Goal: Use online tool/utility: Utilize a website feature to perform a specific function

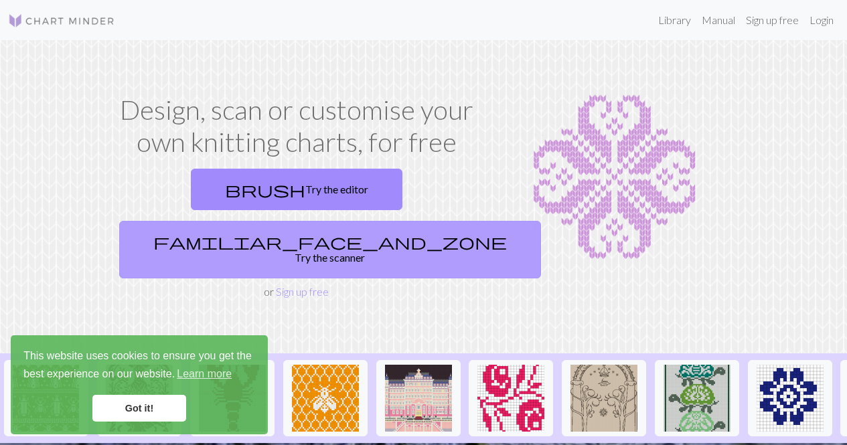
click at [343, 232] on span "familiar_face_and_zone" at bounding box center [330, 241] width 354 height 19
click at [392, 221] on link "familiar_face_and_zone Try the scanner" at bounding box center [330, 250] width 422 height 58
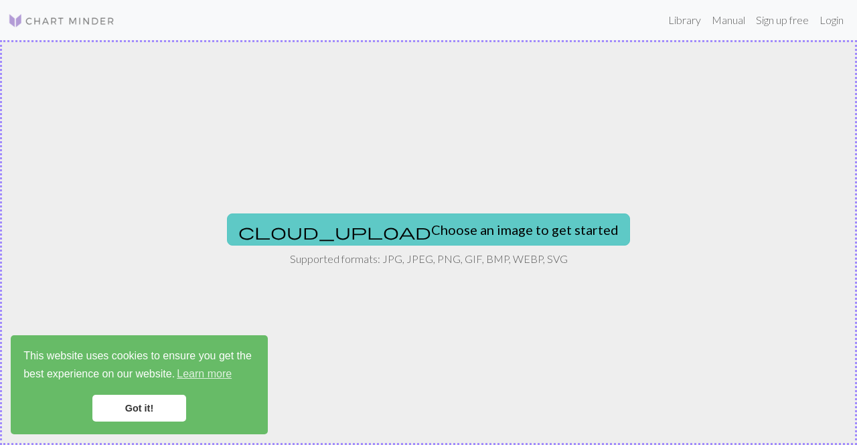
click at [396, 238] on button "cloud_upload Choose an image to get started" at bounding box center [428, 230] width 403 height 32
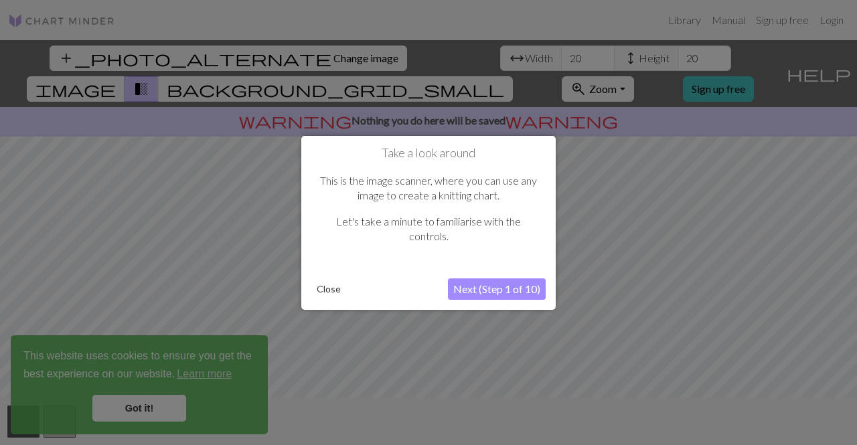
click at [147, 413] on div at bounding box center [428, 222] width 857 height 445
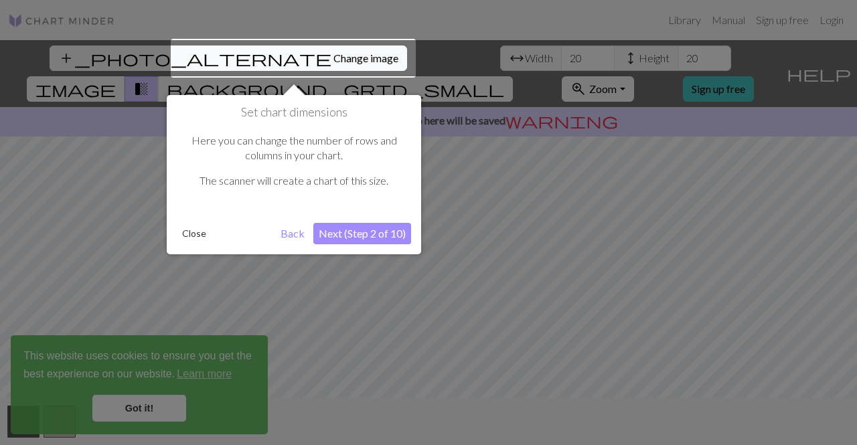
click at [345, 234] on button "Next (Step 2 of 10)" at bounding box center [362, 233] width 98 height 21
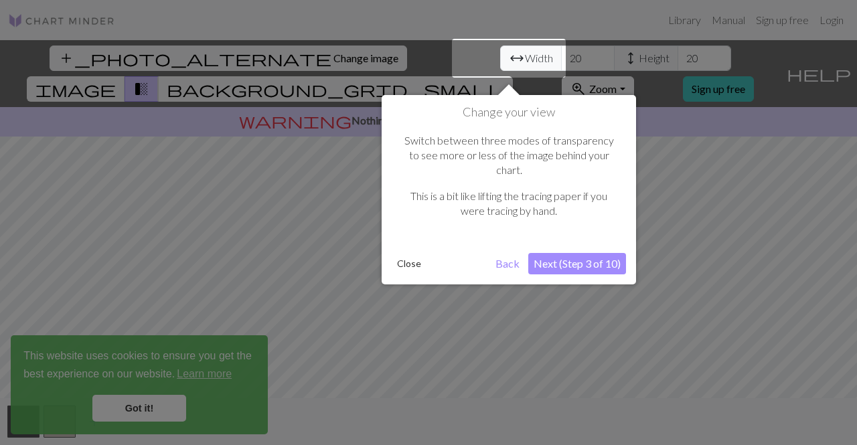
click at [407, 254] on button "Close" at bounding box center [409, 264] width 35 height 20
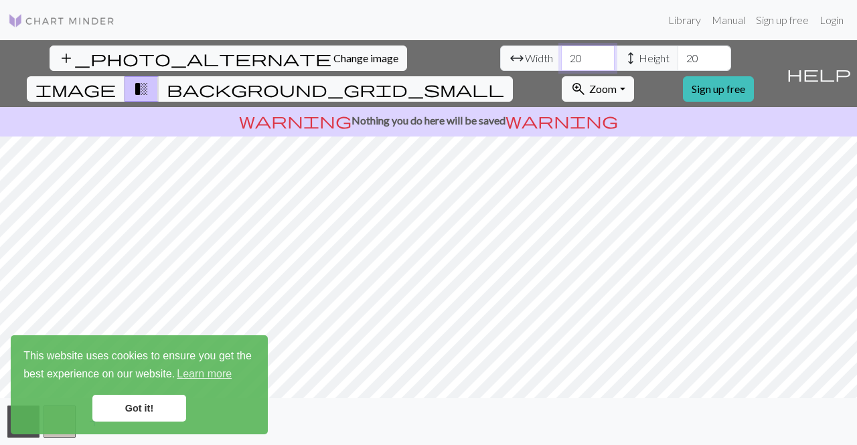
click at [561, 56] on input "20" at bounding box center [588, 58] width 54 height 25
type input "40"
click at [678, 56] on input "20" at bounding box center [705, 58] width 54 height 25
type input "40"
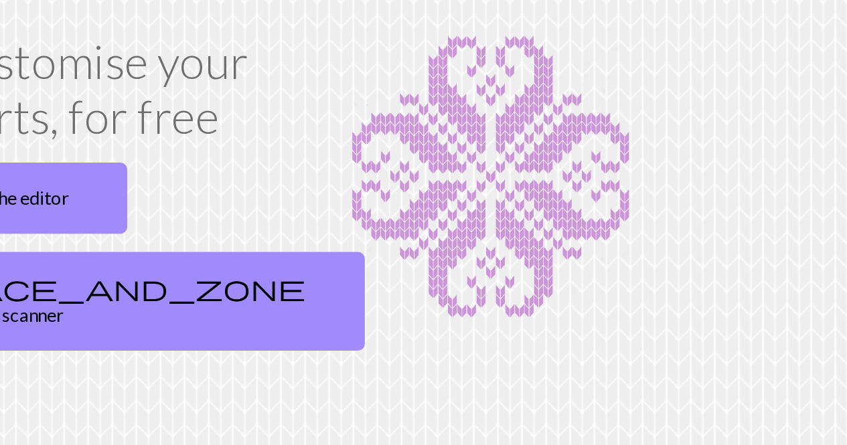
click at [591, 178] on img at bounding box center [615, 177] width 238 height 167
drag, startPoint x: 591, startPoint y: 178, endPoint x: 533, endPoint y: 197, distance: 60.6
click at [533, 197] on img at bounding box center [615, 177] width 238 height 167
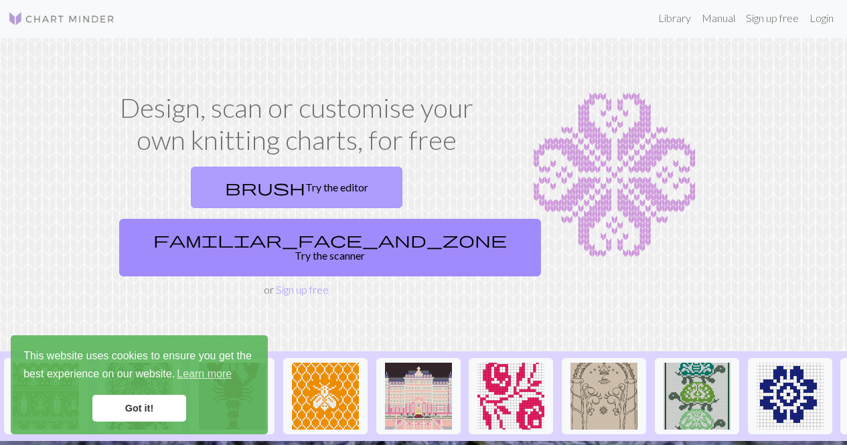
scroll to position [3, 0]
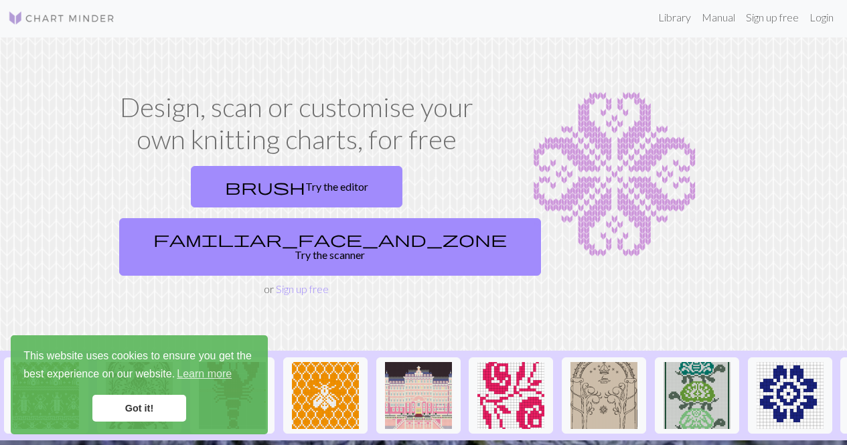
click at [171, 403] on link "Got it!" at bounding box center [139, 408] width 94 height 27
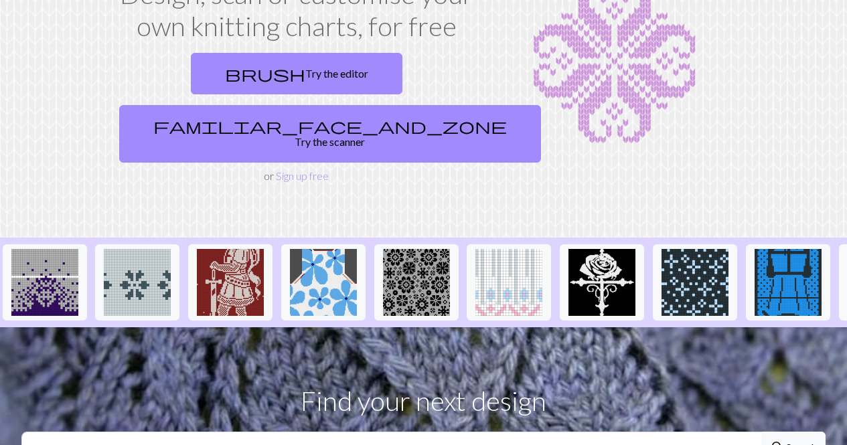
scroll to position [0, 1206]
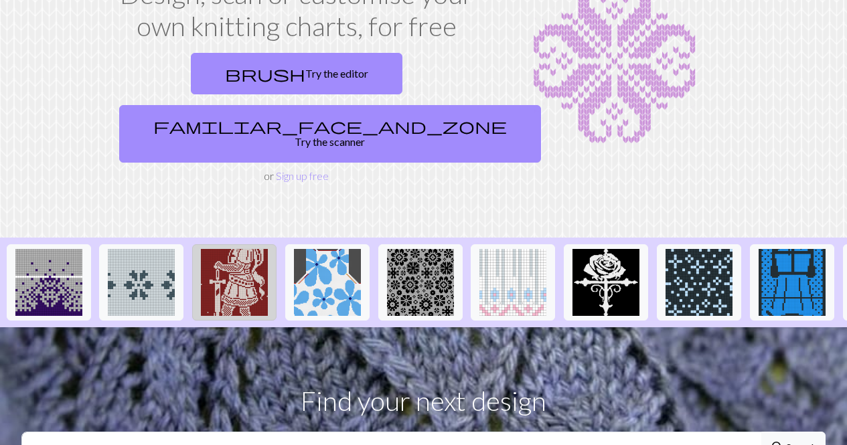
click at [241, 249] on img at bounding box center [234, 282] width 67 height 67
